Goal: Use online tool/utility: Utilize a website feature to perform a specific function

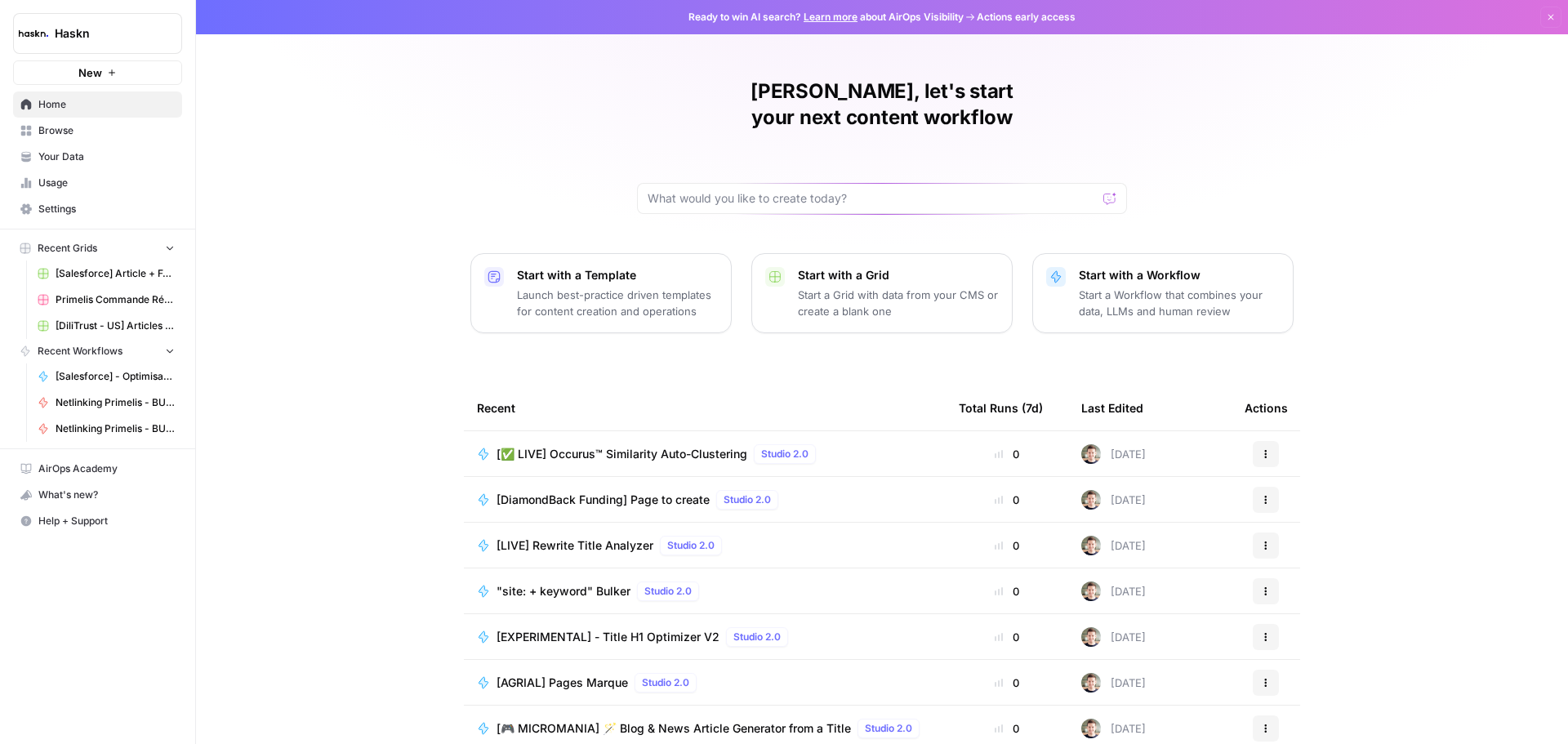
drag, startPoint x: 668, startPoint y: 431, endPoint x: 662, endPoint y: 421, distance: 11.7
click at [668, 446] on span "[✅ LIVE] Occurus™ Similarity Auto-Clustering" at bounding box center [621, 453] width 250 height 16
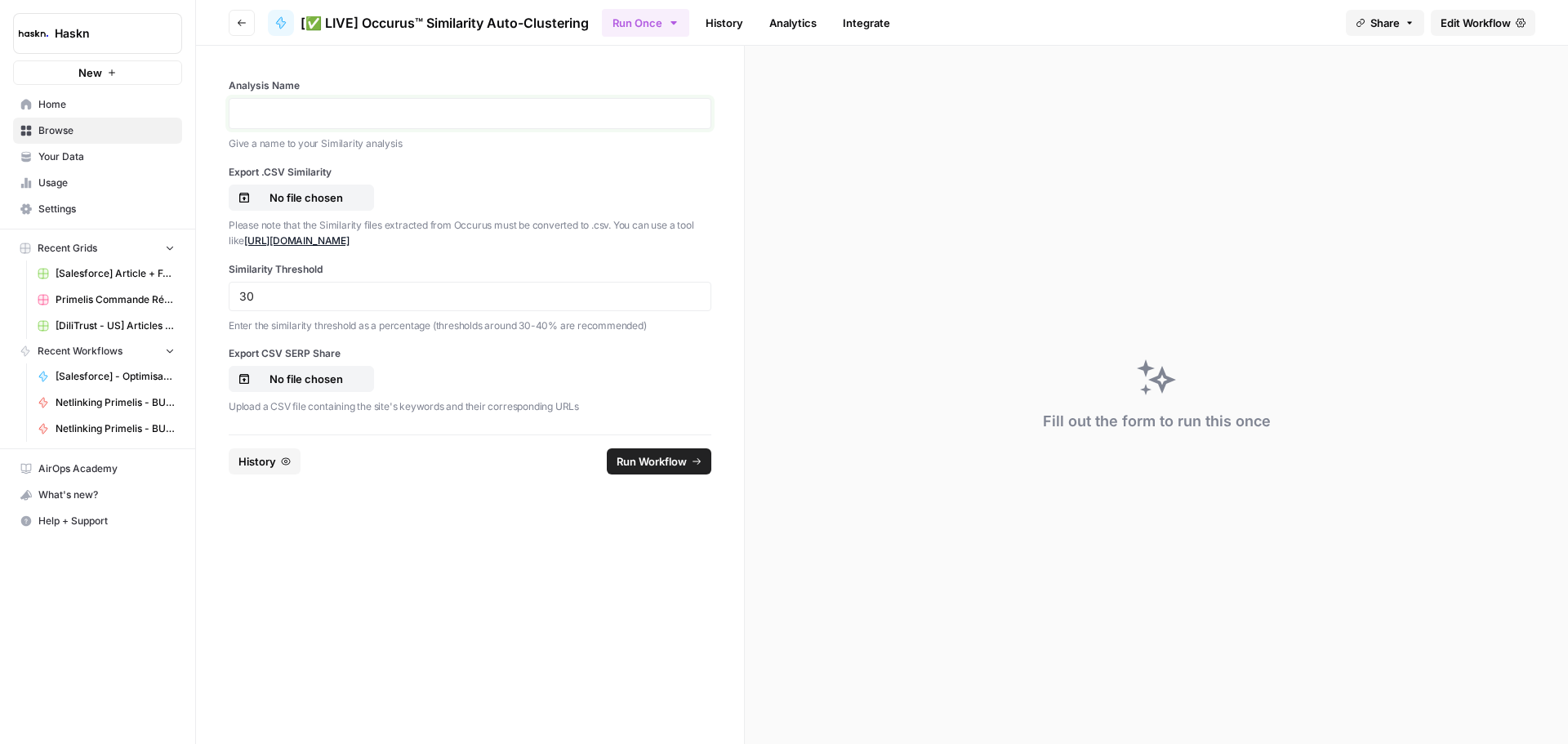
click at [377, 107] on p at bounding box center [470, 113] width 461 height 16
click at [279, 379] on p "No file chosen" at bounding box center [306, 378] width 104 height 16
click at [346, 243] on link "[URL][DOMAIN_NAME]" at bounding box center [296, 240] width 105 height 12
click at [324, 202] on p "No file chosen" at bounding box center [306, 197] width 104 height 16
click at [369, 122] on div at bounding box center [470, 113] width 483 height 31
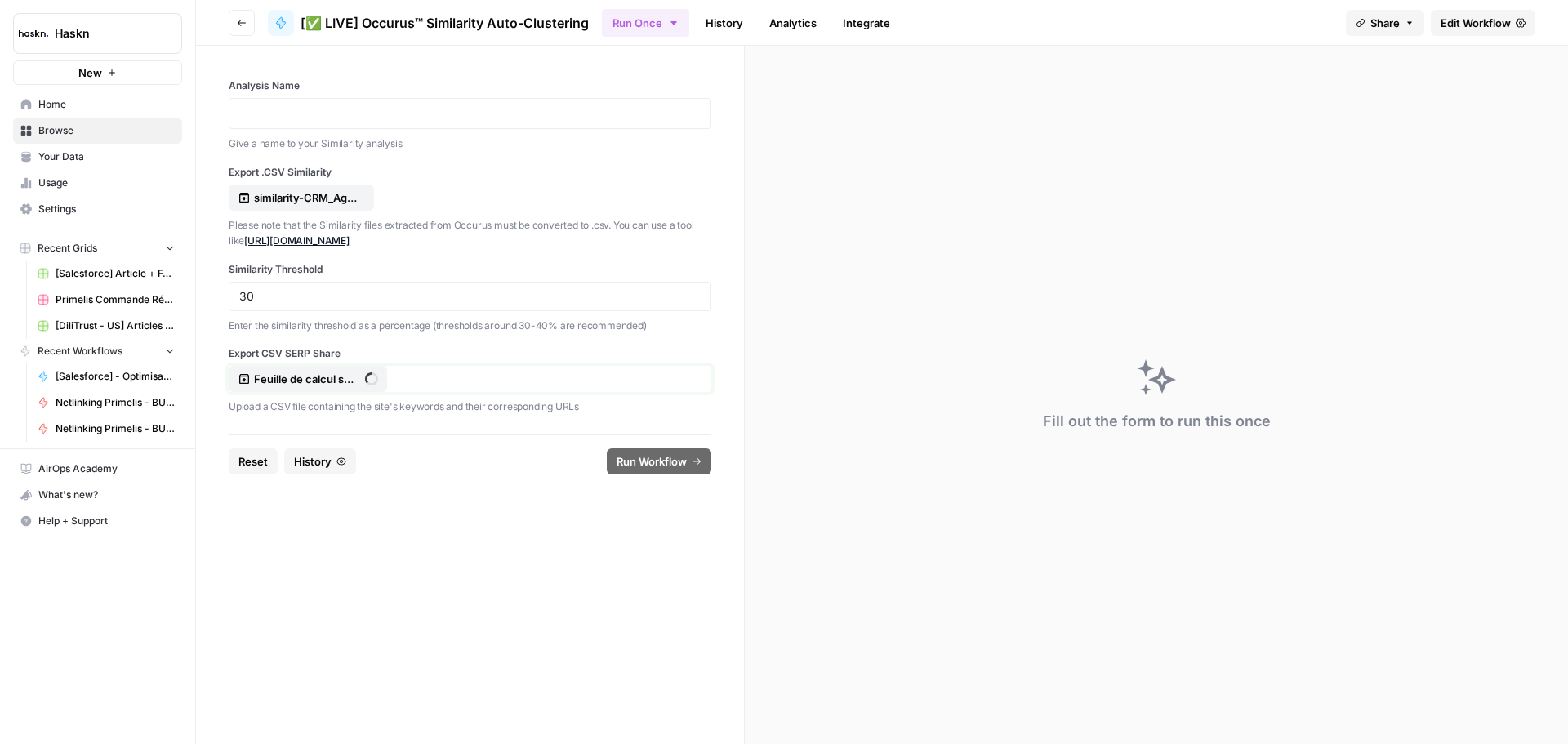
click at [319, 375] on p "Feuille de calcul sans titre - salesforce.com.csv" at bounding box center [306, 378] width 104 height 16
click at [369, 126] on div at bounding box center [470, 113] width 483 height 31
click at [376, 109] on p at bounding box center [470, 113] width 461 height 16
click at [274, 118] on p "**********" at bounding box center [470, 113] width 461 height 16
click at [633, 471] on button "Run Workflow" at bounding box center [658, 462] width 104 height 26
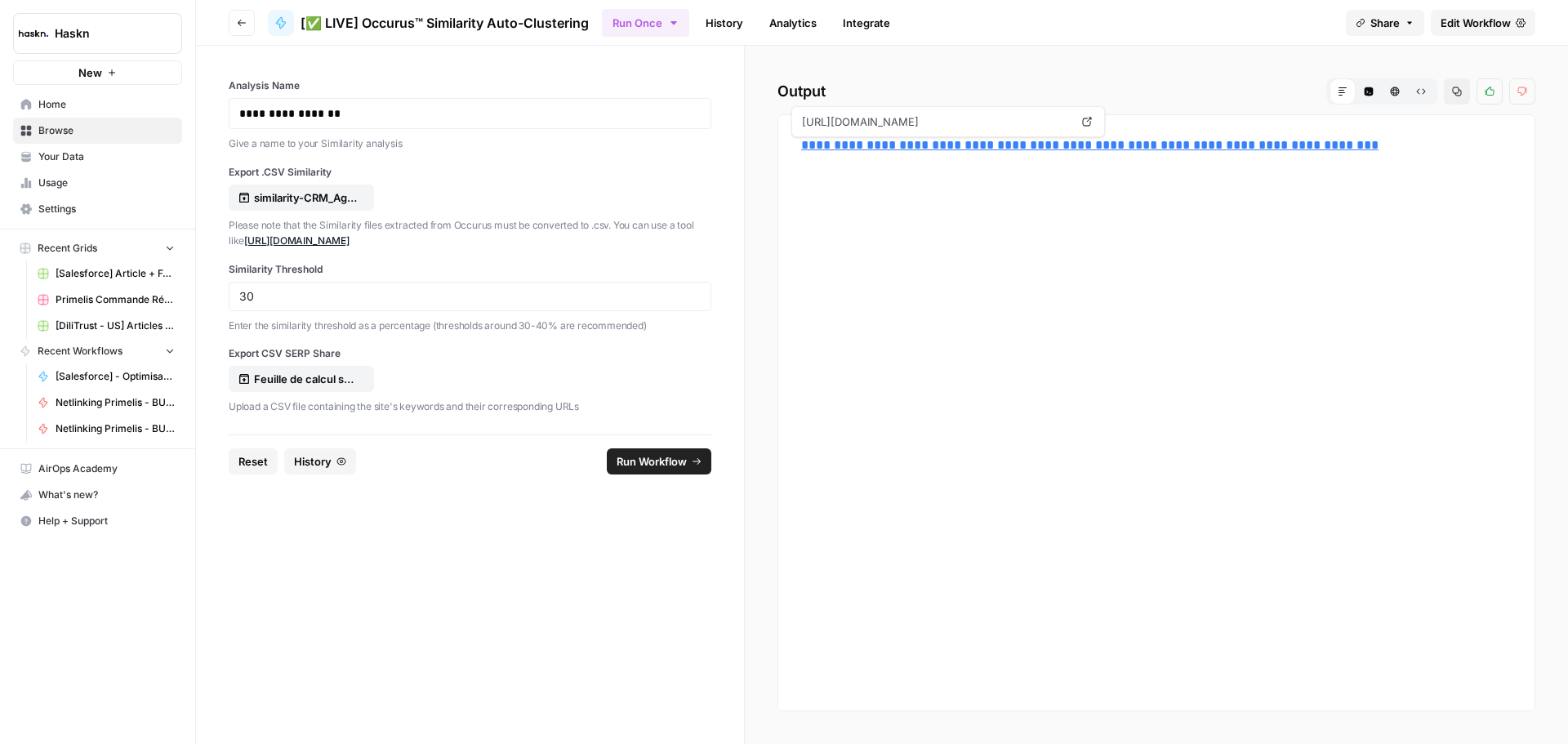
click at [983, 140] on link "**********" at bounding box center [1090, 144] width 578 height 12
